Goal: Navigation & Orientation: Go to known website

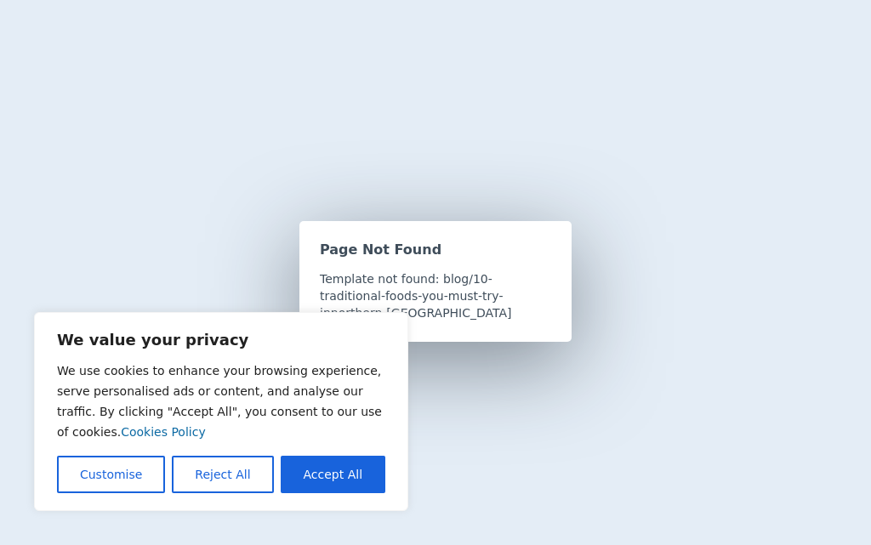
drag, startPoint x: 343, startPoint y: 481, endPoint x: 396, endPoint y: 403, distance: 94.8
click at [343, 481] on button "Accept All" at bounding box center [333, 474] width 105 height 37
checkbox input "true"
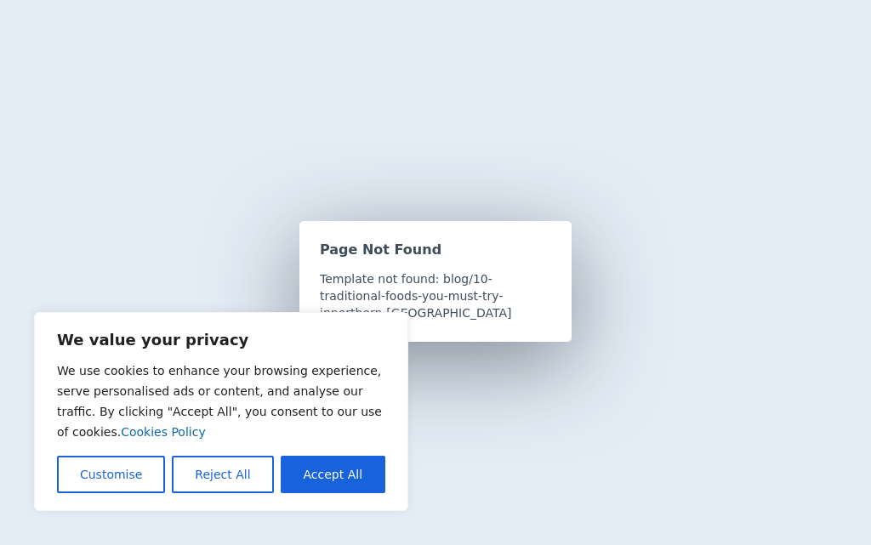
checkbox input "true"
